Goal: Information Seeking & Learning: Learn about a topic

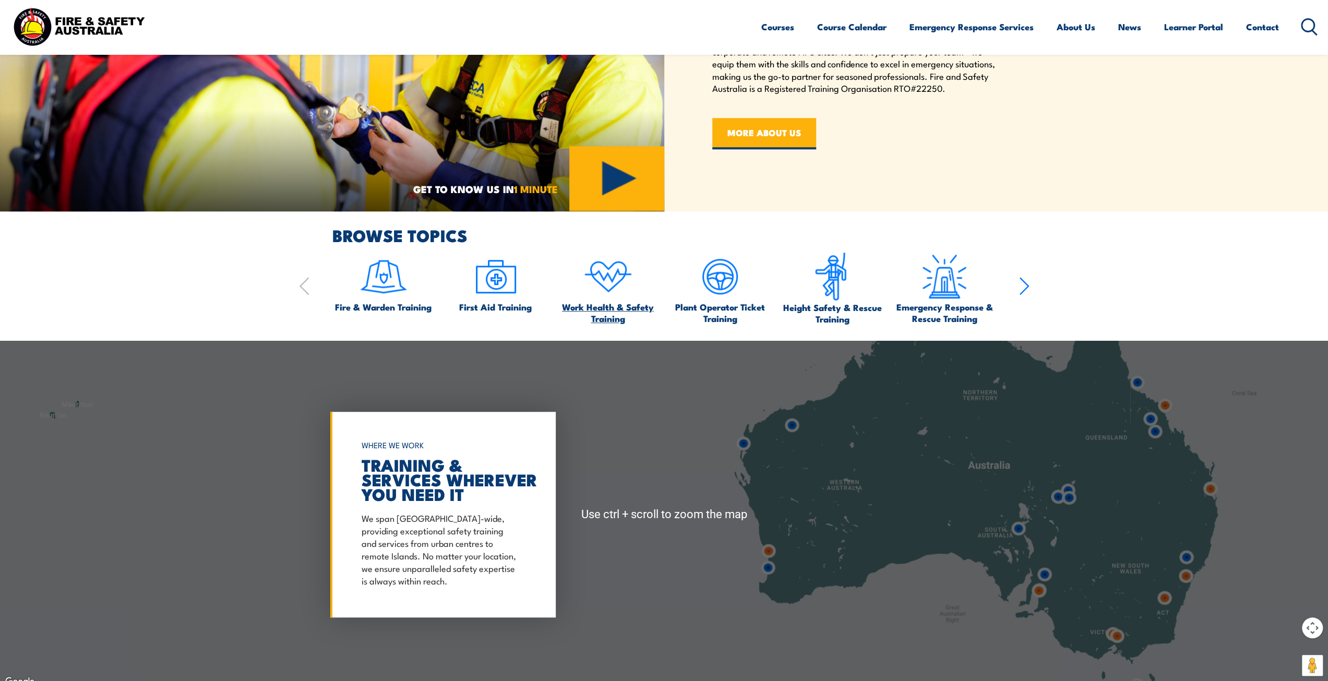
scroll to position [835, 0]
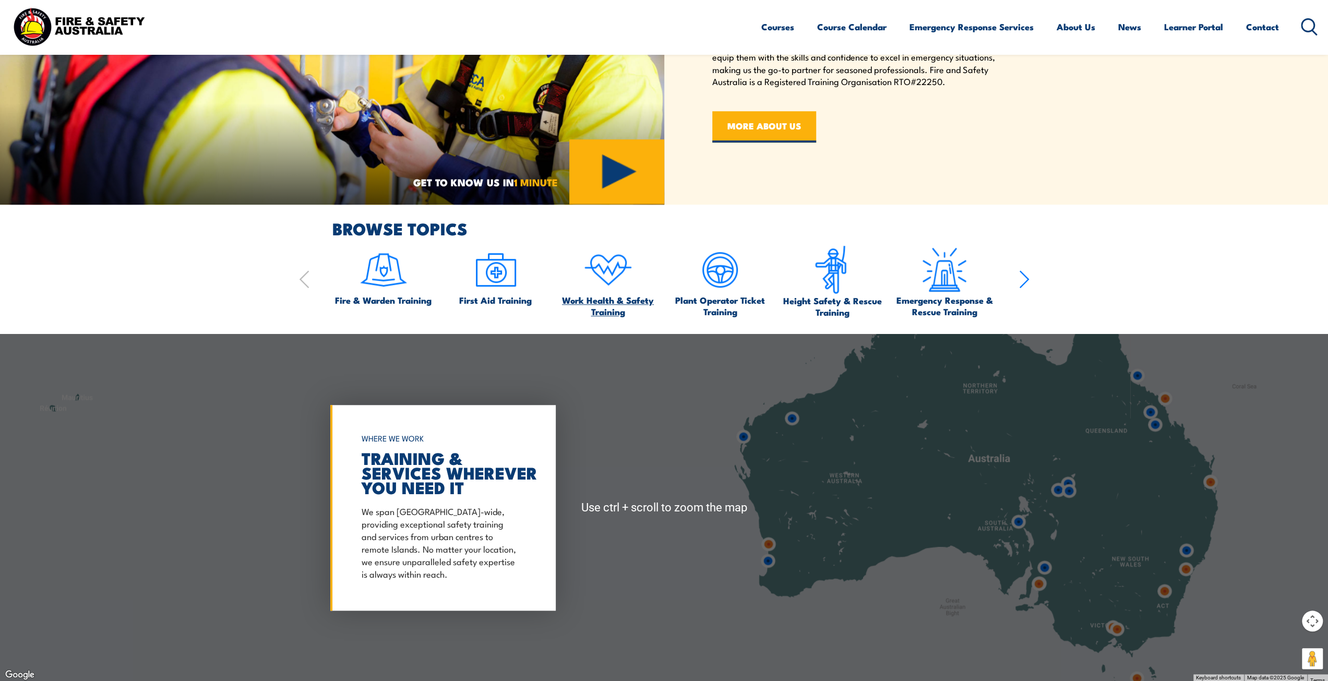
click at [612, 281] on img at bounding box center [608, 269] width 49 height 49
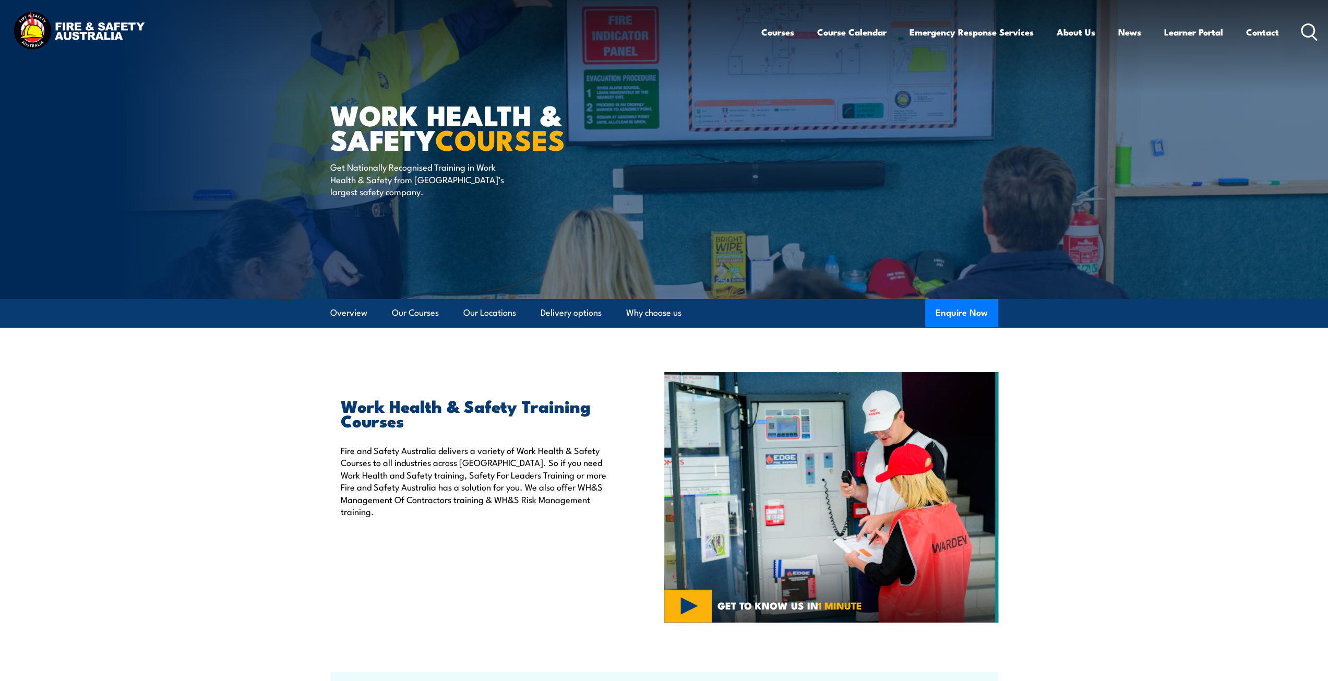
click at [193, 454] on section "Work Health & Safety Training Courses Fire and Safety Australia delivers a vari…" at bounding box center [664, 497] width 1328 height 251
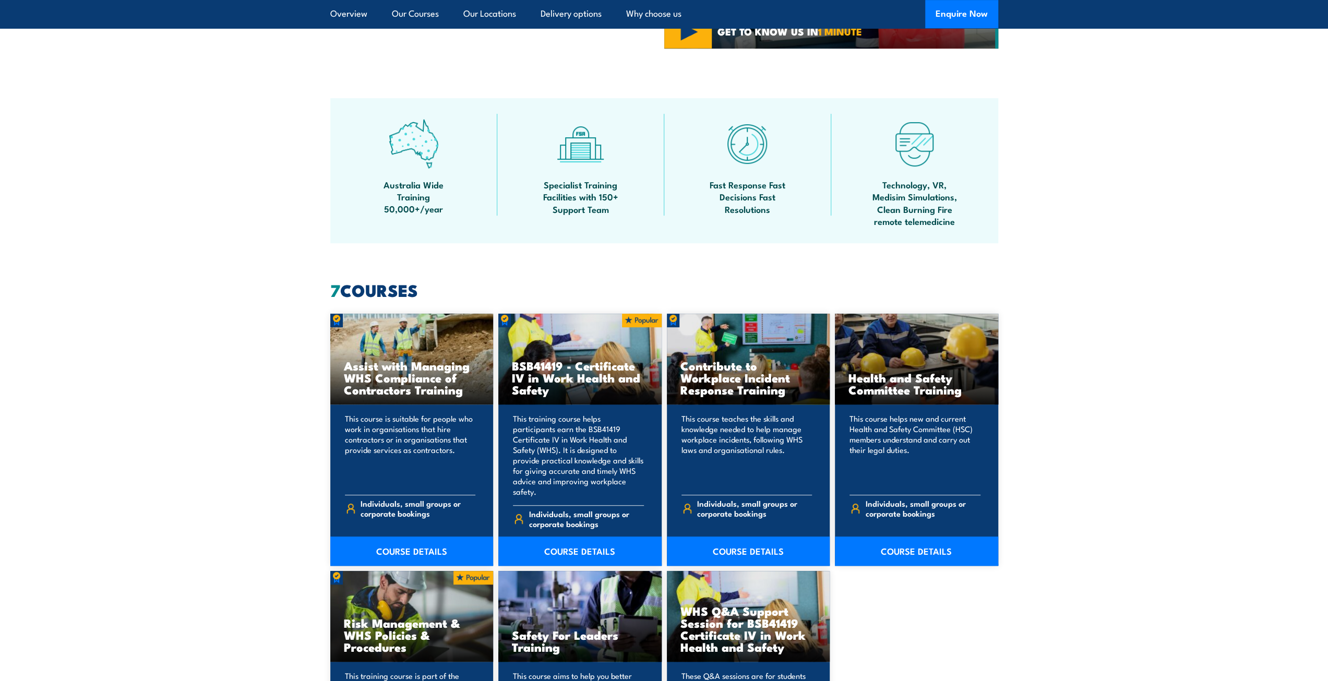
scroll to position [522, 0]
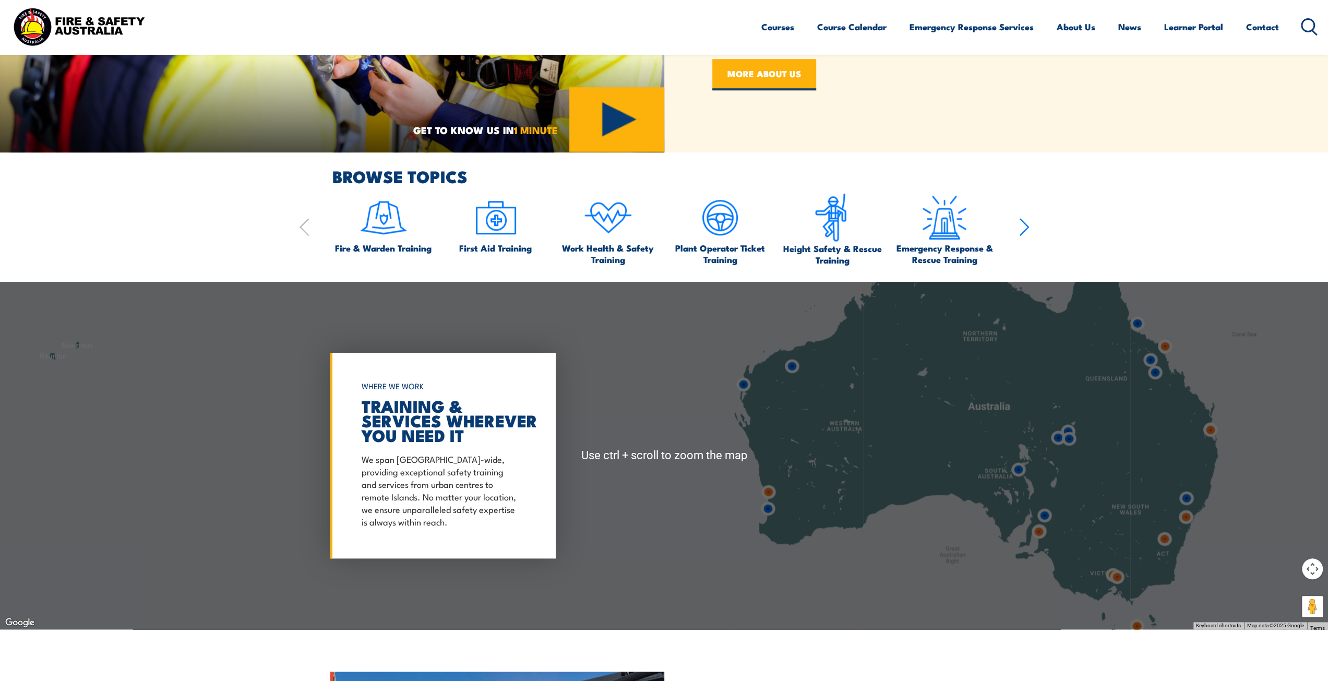
scroll to position [940, 0]
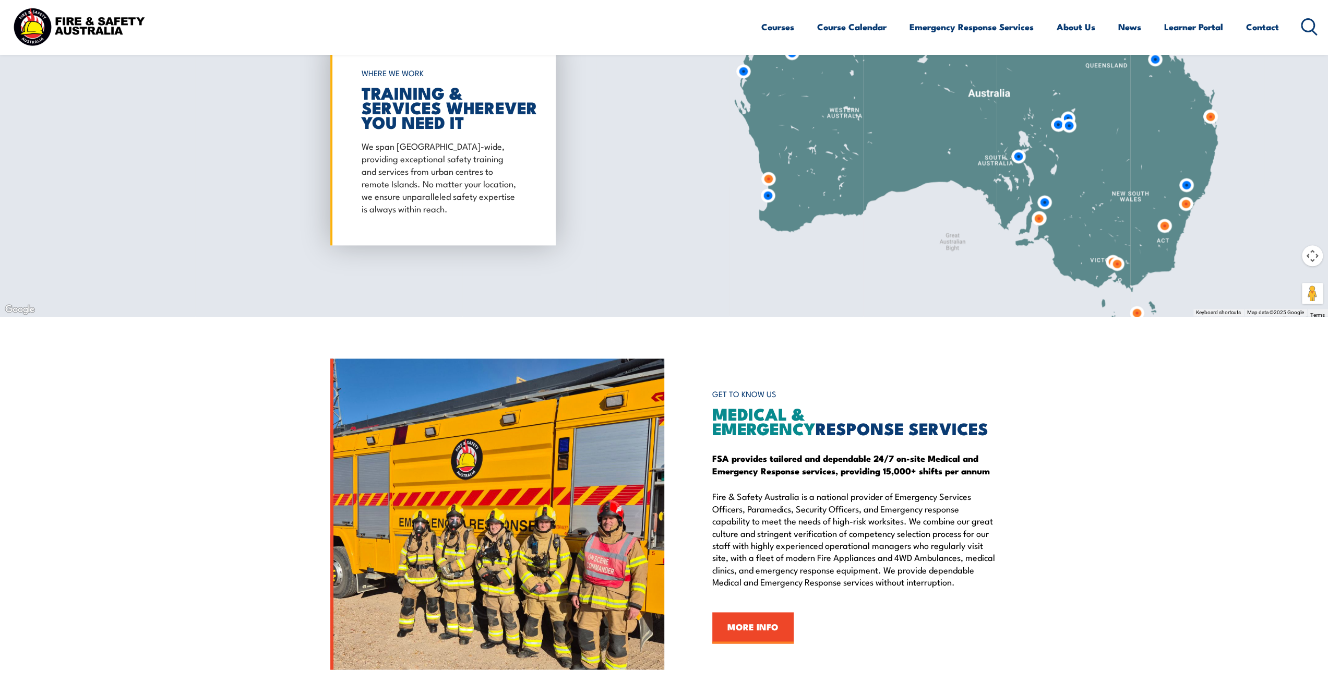
scroll to position [1305, 0]
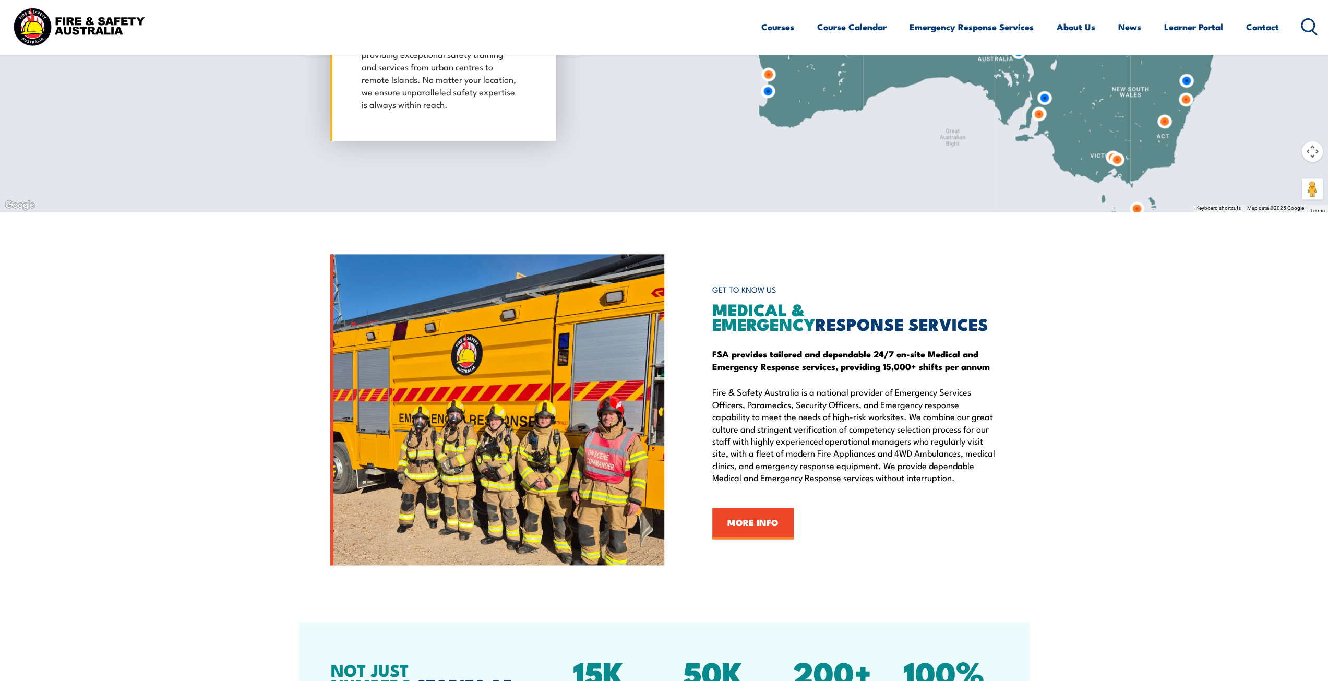
click at [258, 466] on section "GET TO KNOW US MEDICAL & EMERGENCY RESPONSE SERVICES FSA provides tailored and …" at bounding box center [664, 409] width 1328 height 311
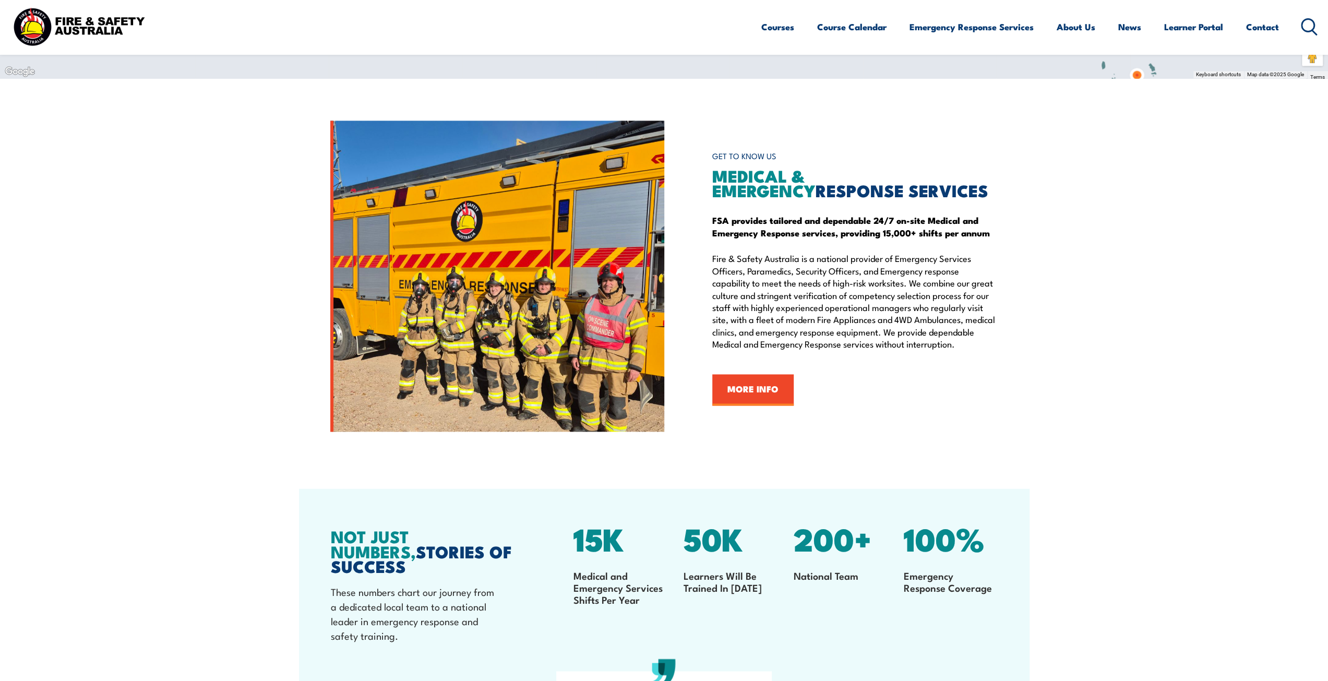
scroll to position [1618, 0]
